Goal: Information Seeking & Learning: Learn about a topic

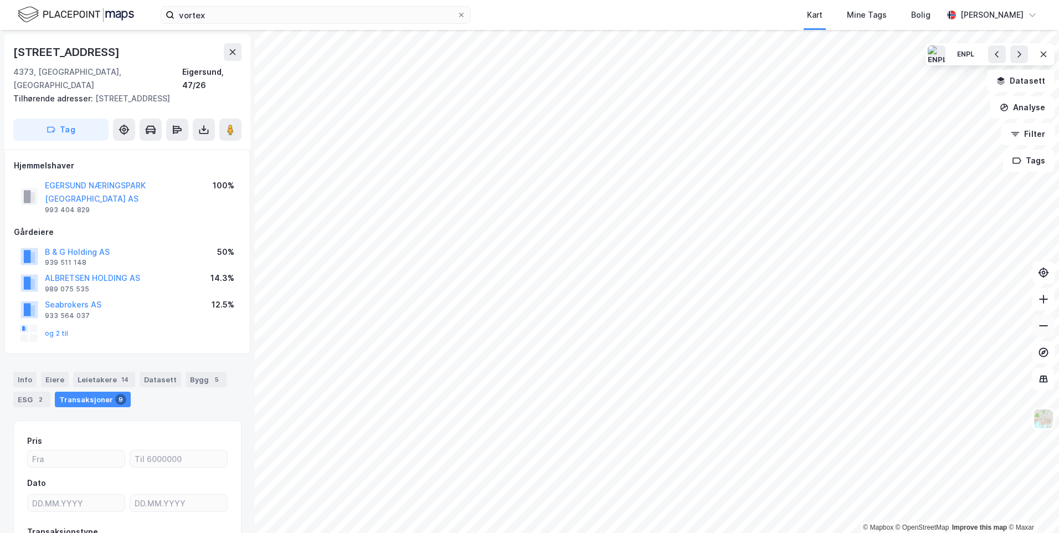
click at [1041, 325] on icon at bounding box center [1043, 325] width 11 height 11
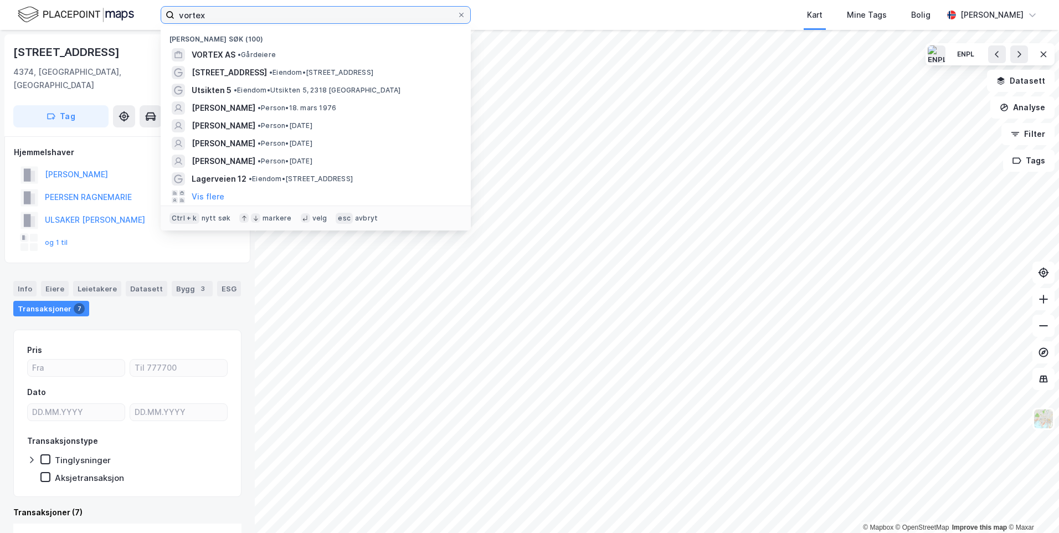
click at [212, 17] on input "vortex" at bounding box center [315, 15] width 282 height 17
type input "v"
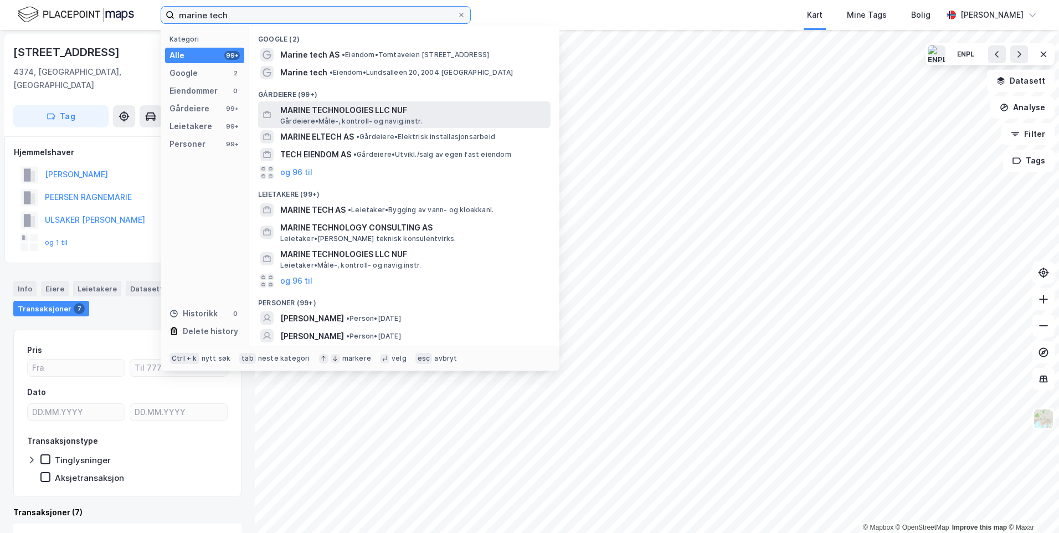
type input "marine tech"
click at [323, 114] on span "MARINE TECHNOLOGIES LLC NUF" at bounding box center [413, 110] width 266 height 13
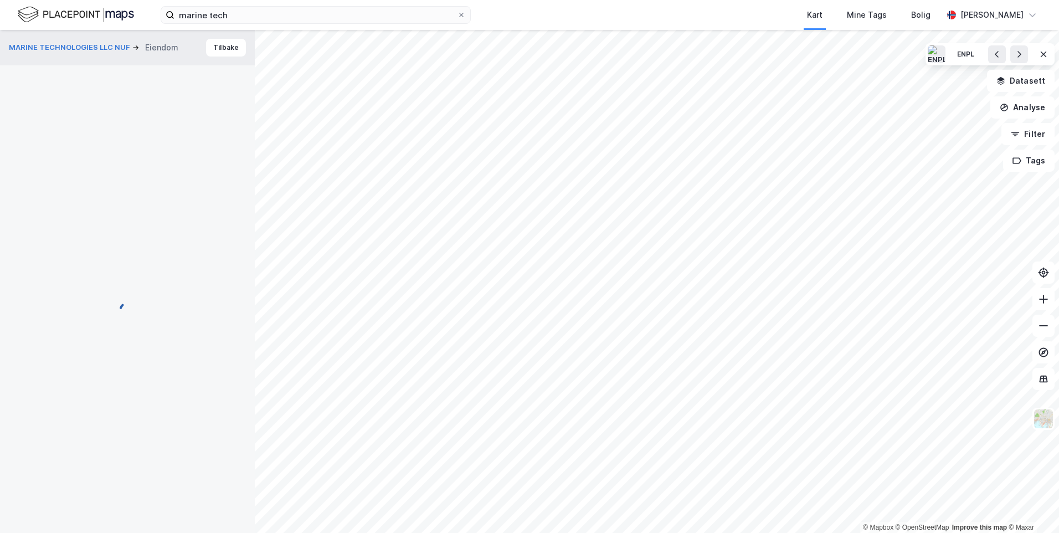
scroll to position [16, 0]
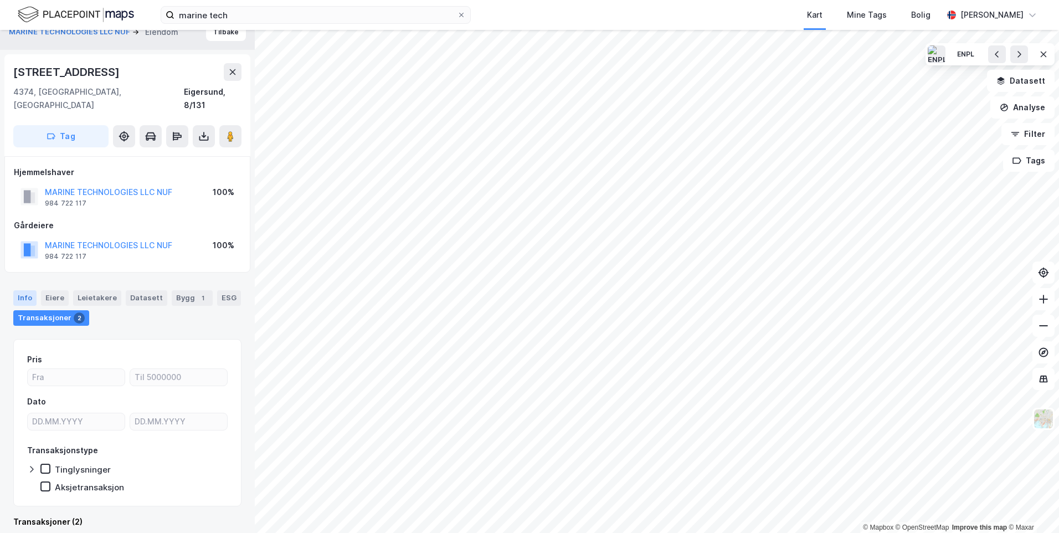
click at [25, 290] on div "Info" at bounding box center [24, 298] width 23 height 16
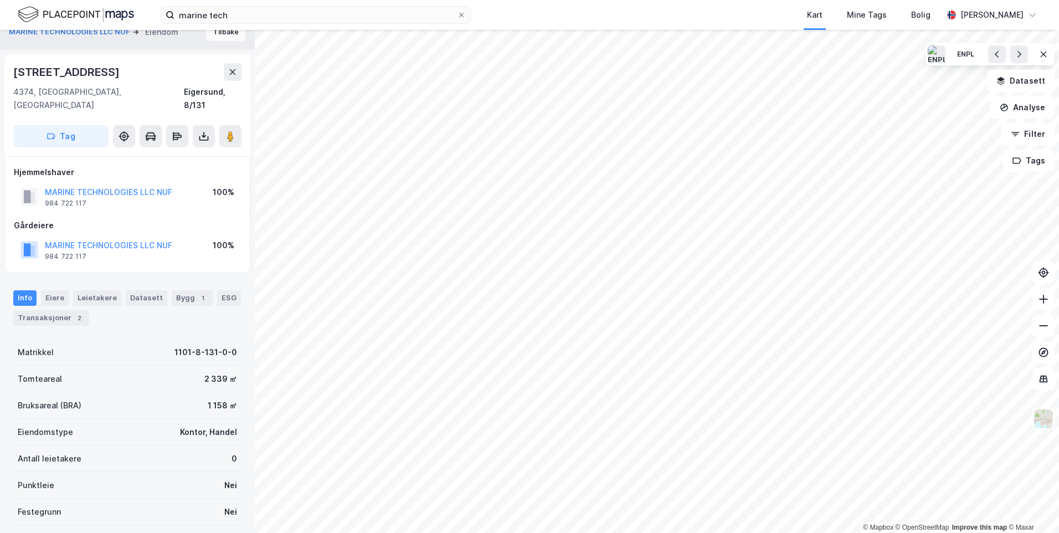
click at [215, 38] on button "Tilbake" at bounding box center [226, 32] width 40 height 18
